Goal: Navigation & Orientation: Find specific page/section

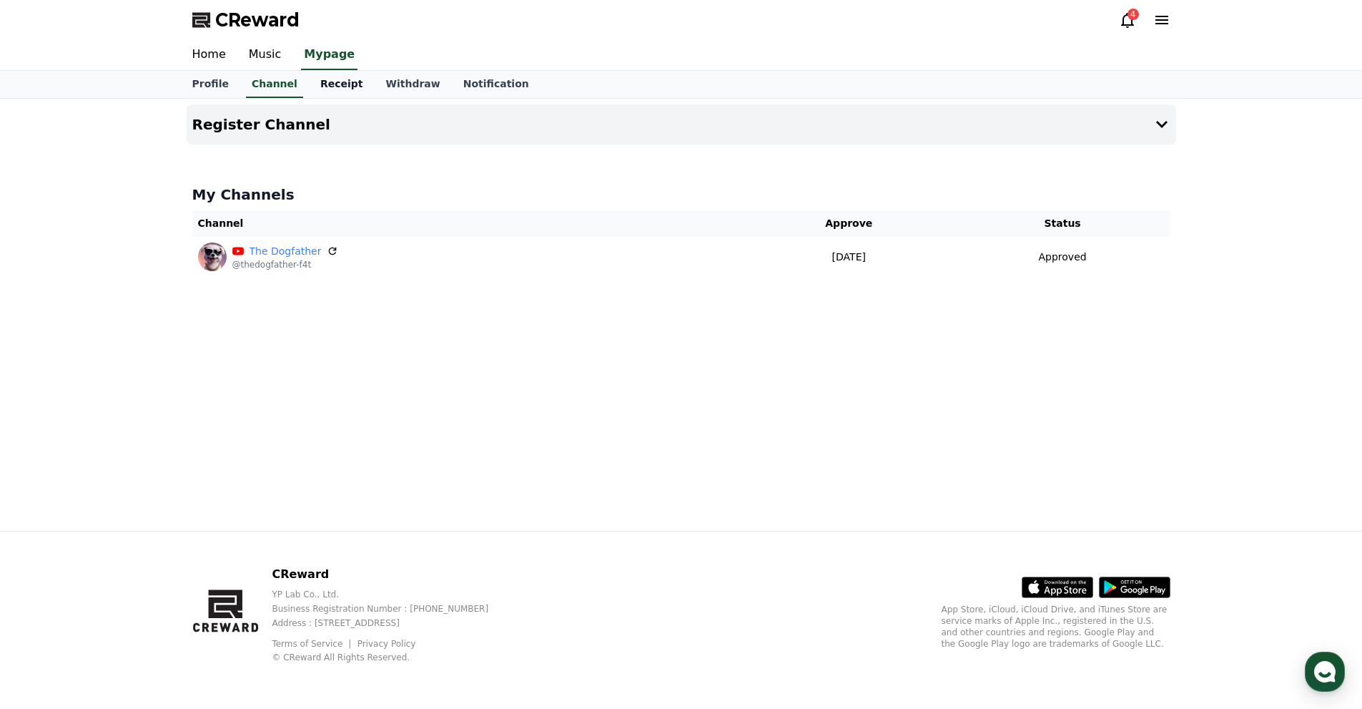
click at [311, 86] on link "Receipt" at bounding box center [342, 84] width 66 height 27
click at [257, 79] on link "Channel" at bounding box center [274, 84] width 69 height 27
click at [215, 77] on link "Profile" at bounding box center [210, 84] width 59 height 27
select select "**********"
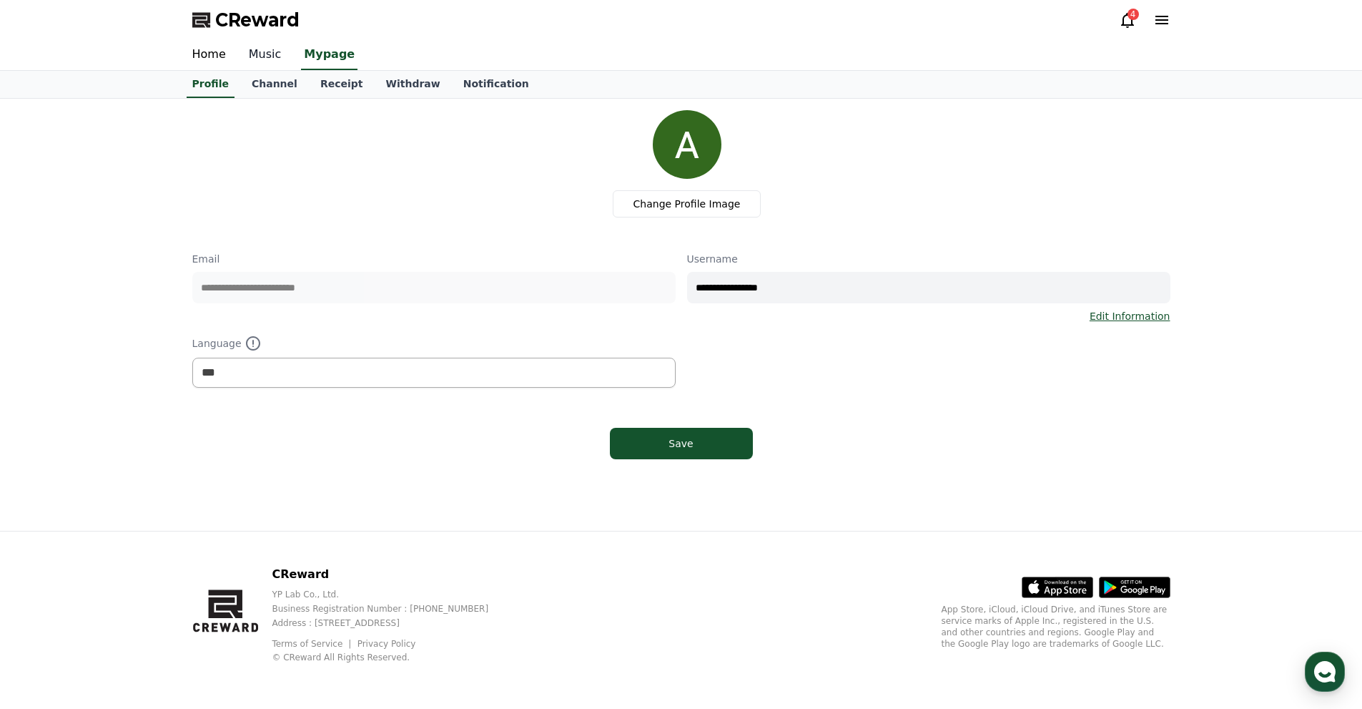
click at [257, 44] on link "Music" at bounding box center [265, 55] width 56 height 30
click at [222, 48] on link "Home" at bounding box center [209, 55] width 56 height 30
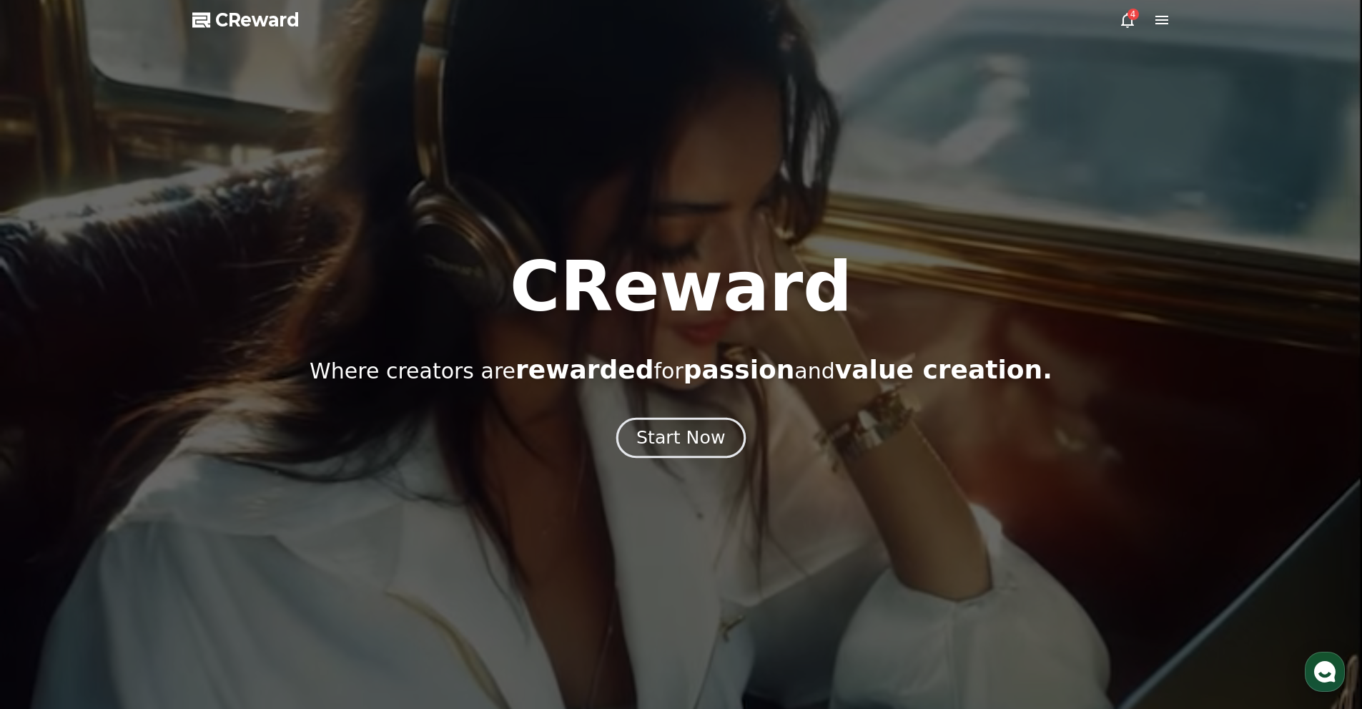
click at [663, 441] on div "Start Now" at bounding box center [680, 437] width 89 height 24
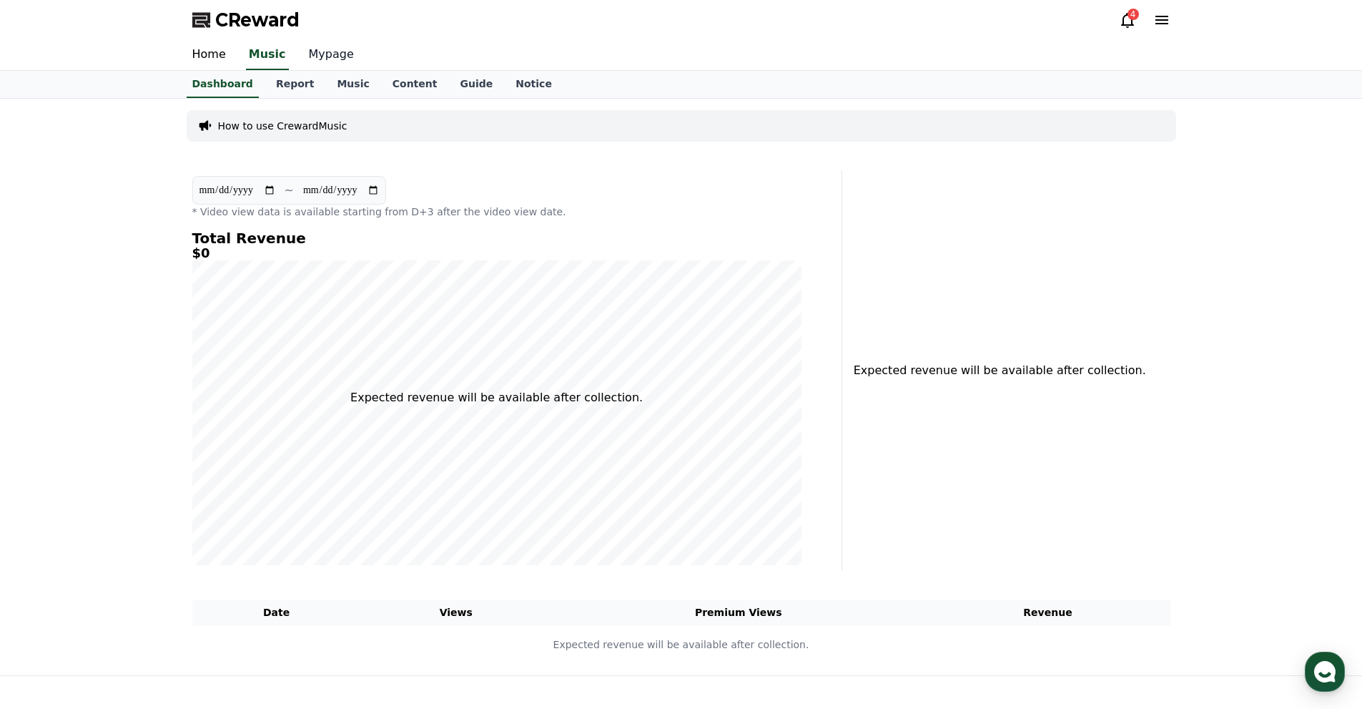
click at [323, 57] on link "Mypage" at bounding box center [331, 55] width 68 height 30
select select "**********"
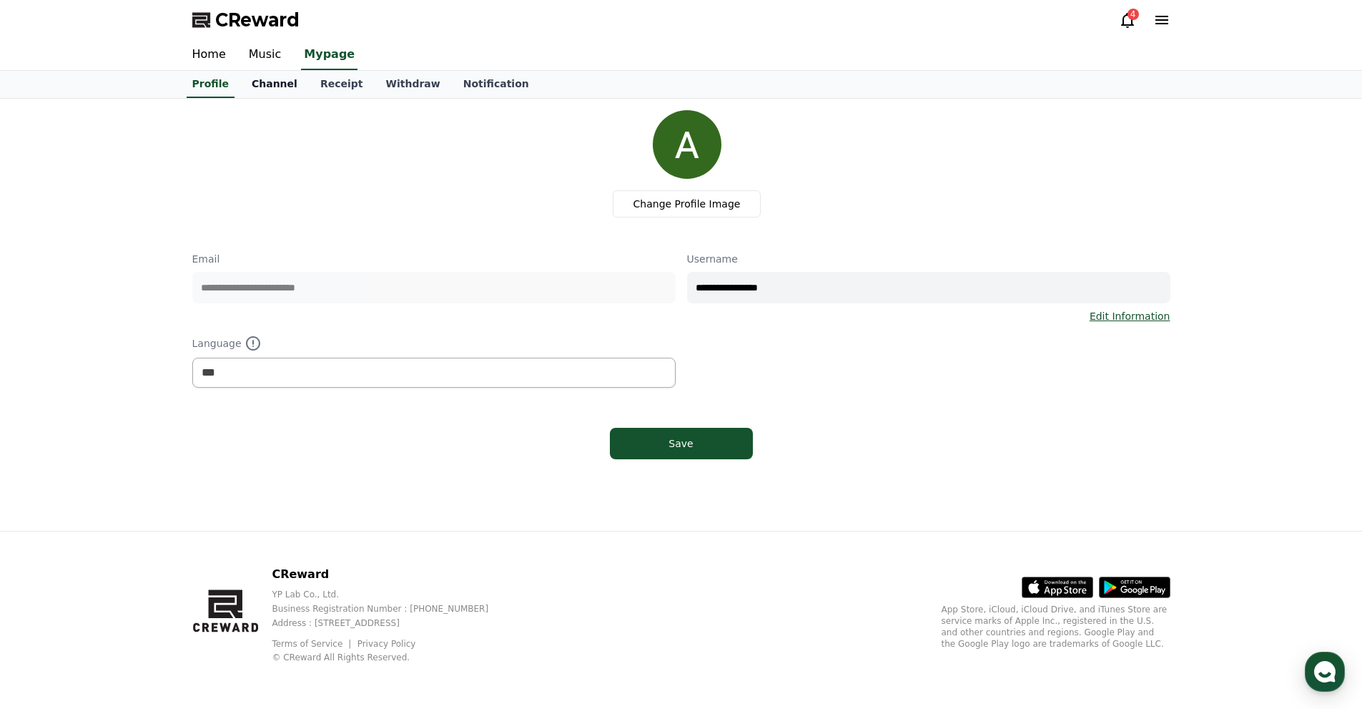
click at [262, 83] on link "Channel" at bounding box center [274, 84] width 69 height 27
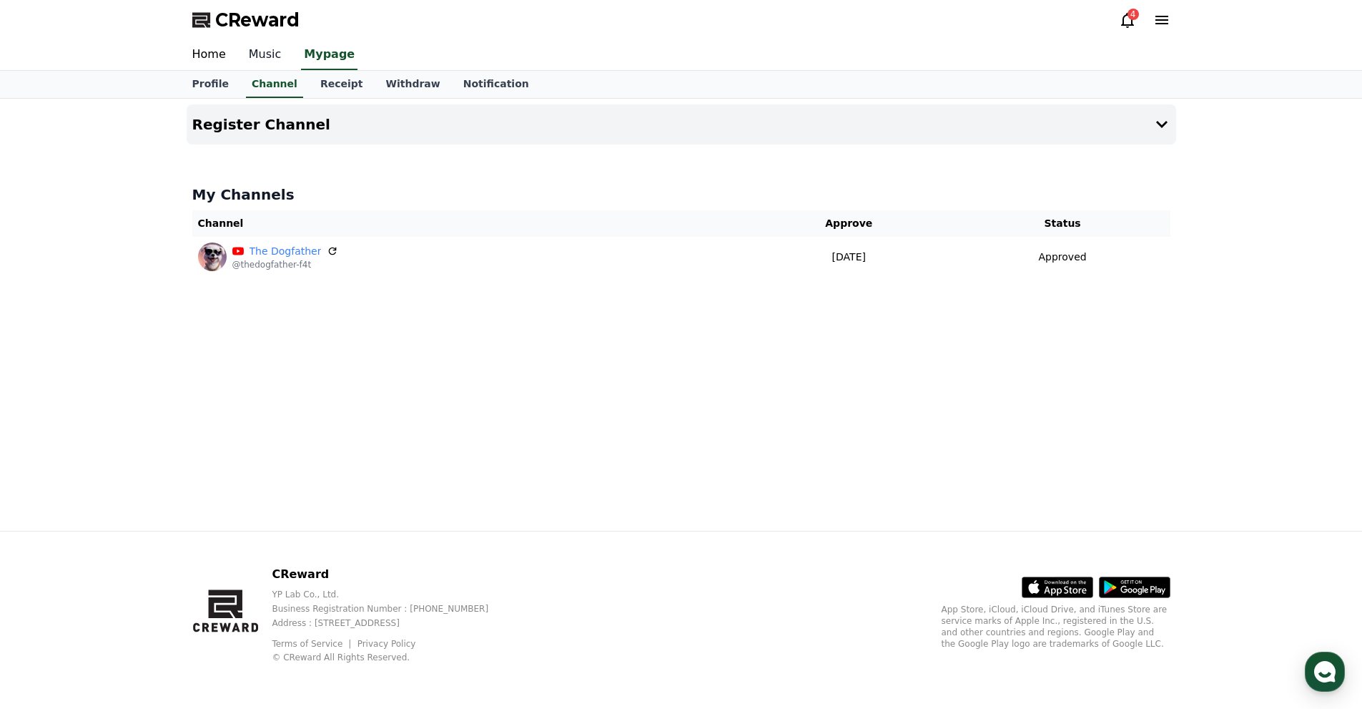
click at [262, 60] on link "Music" at bounding box center [265, 55] width 56 height 30
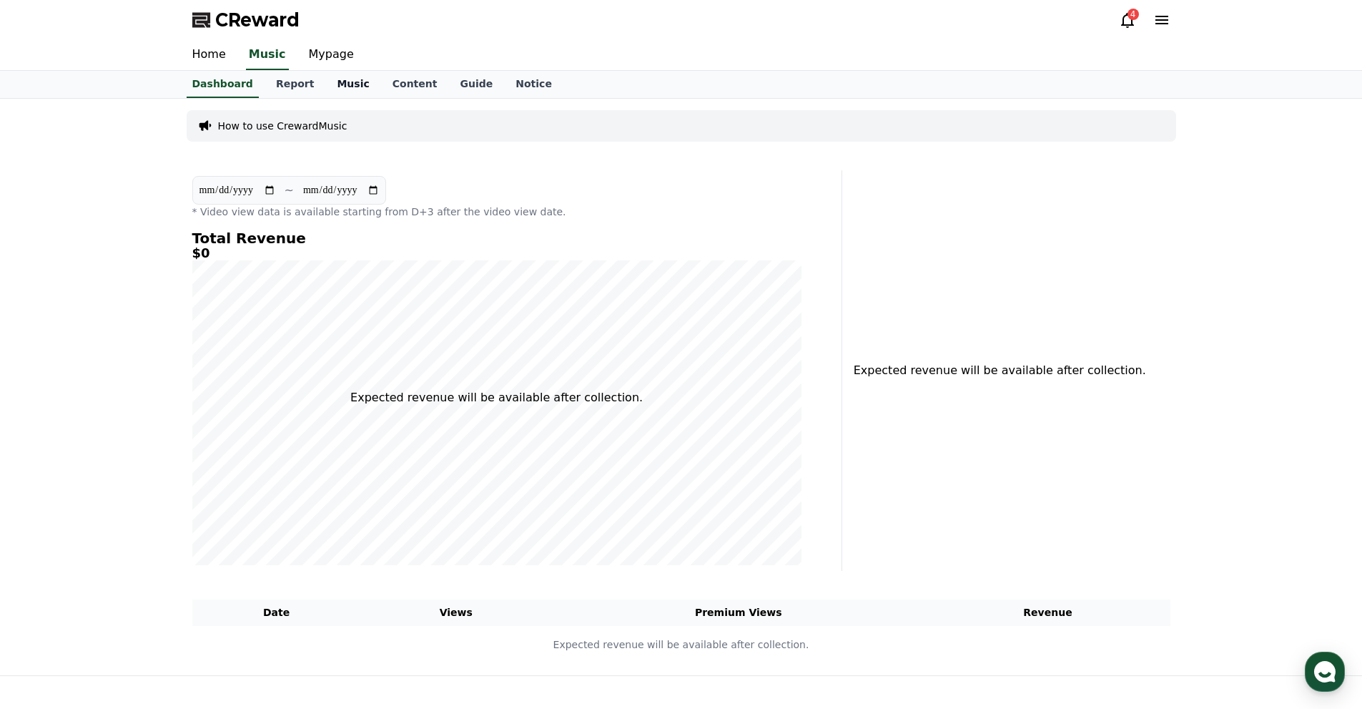
click at [337, 84] on link "Music" at bounding box center [352, 84] width 55 height 27
